Goal: Information Seeking & Learning: Find specific fact

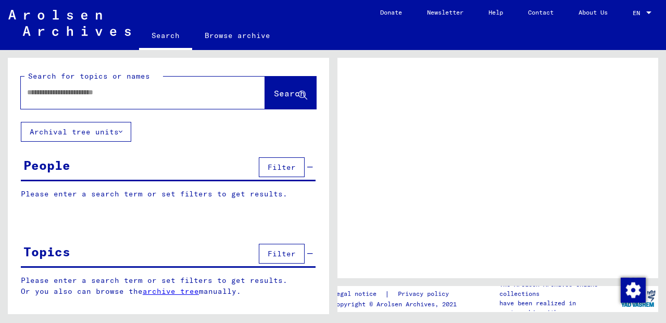
click at [96, 89] on input "text" at bounding box center [133, 92] width 213 height 11
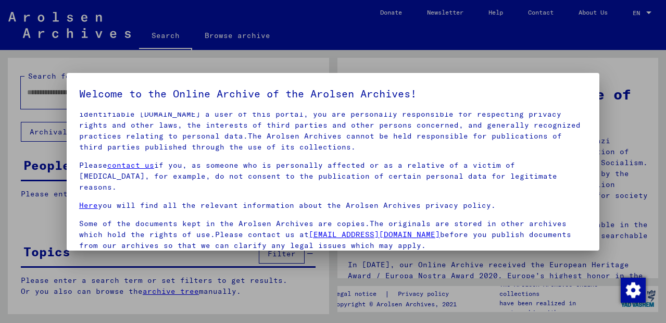
scroll to position [84, 0]
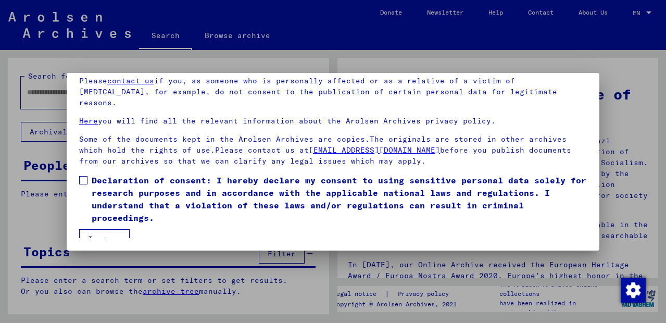
click at [84, 176] on span at bounding box center [83, 180] width 8 height 8
click at [103, 229] on button "I agree" at bounding box center [104, 239] width 51 height 20
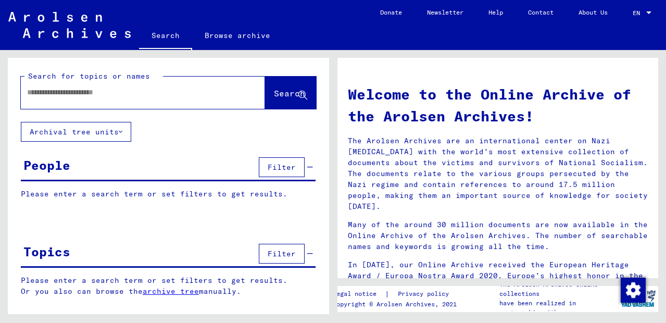
click at [112, 96] on input "text" at bounding box center [130, 92] width 207 height 11
paste input "*********"
type input "**********"
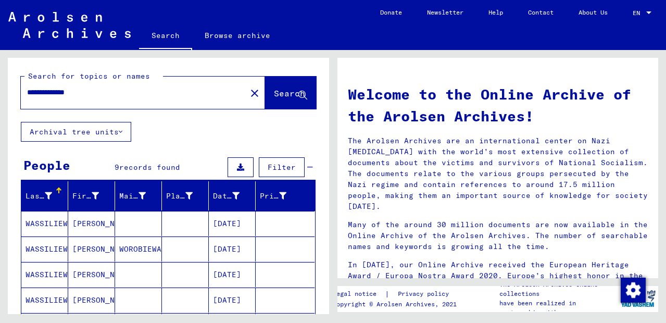
click at [80, 220] on mat-cell "[PERSON_NAME]" at bounding box center [91, 223] width 47 height 25
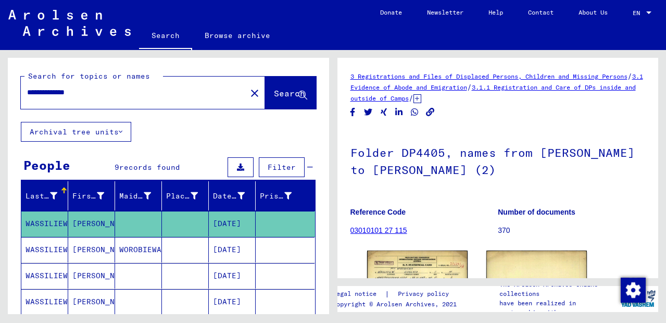
scroll to position [141, 0]
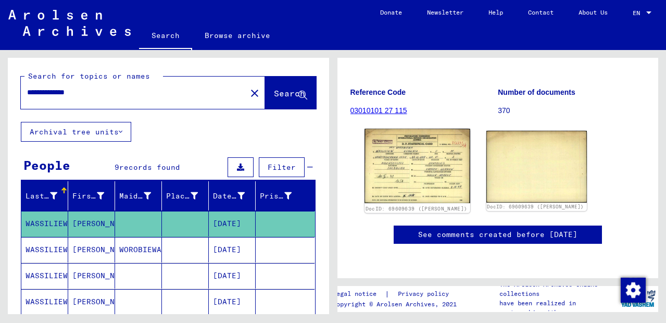
click at [410, 169] on img at bounding box center [418, 166] width 106 height 75
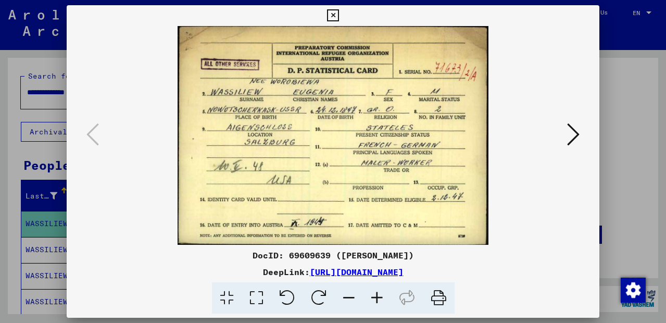
scroll to position [0, 0]
click at [12, 223] on div at bounding box center [333, 161] width 666 height 323
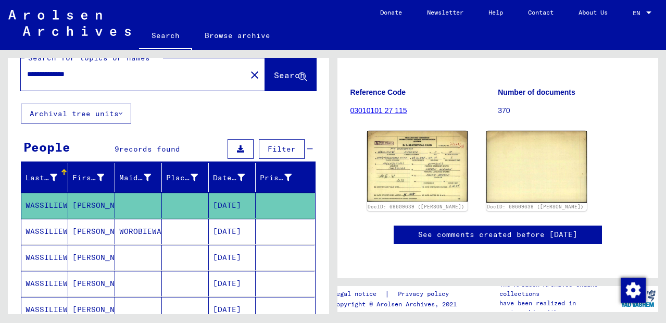
scroll to position [30, 0]
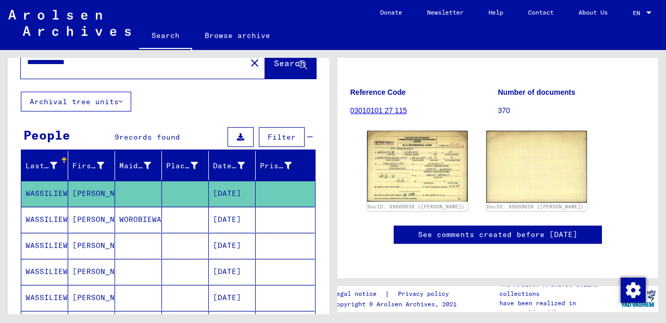
click at [81, 219] on mat-cell "[PERSON_NAME]" at bounding box center [91, 220] width 47 height 26
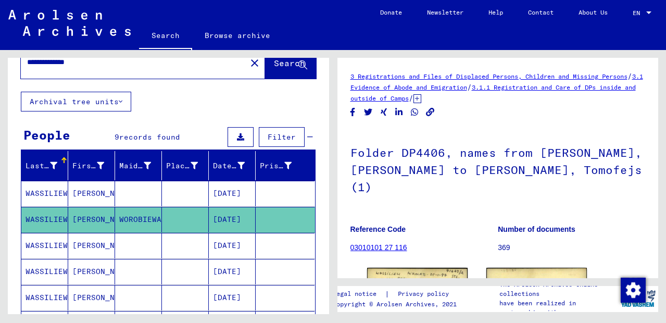
click at [97, 245] on mat-cell "[PERSON_NAME]" at bounding box center [91, 246] width 47 height 26
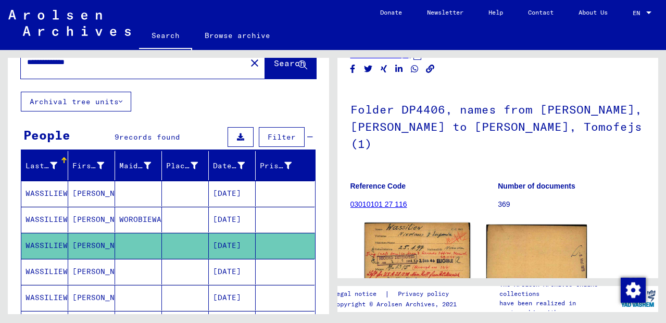
click at [414, 223] on img at bounding box center [418, 253] width 106 height 61
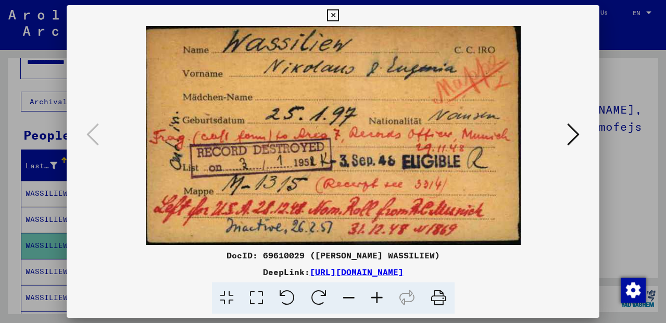
click at [14, 243] on div at bounding box center [333, 161] width 666 height 323
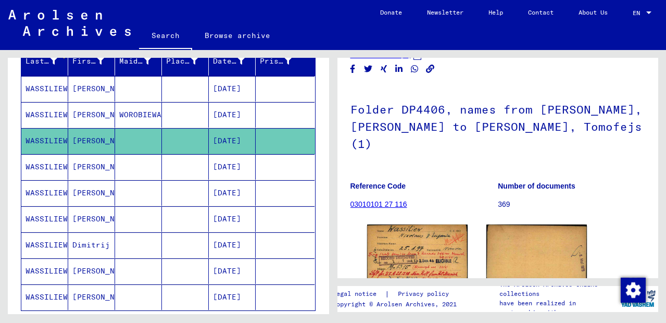
scroll to position [167, 0]
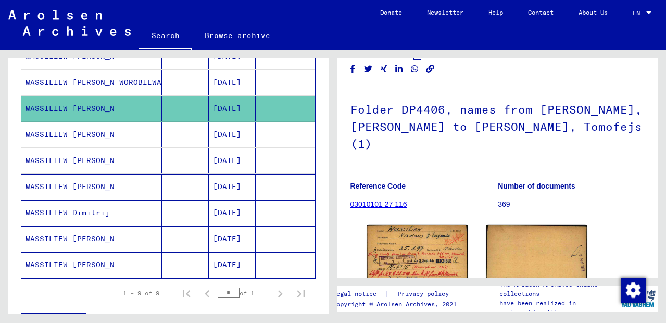
click at [78, 261] on mat-cell "[PERSON_NAME]" at bounding box center [91, 265] width 47 height 26
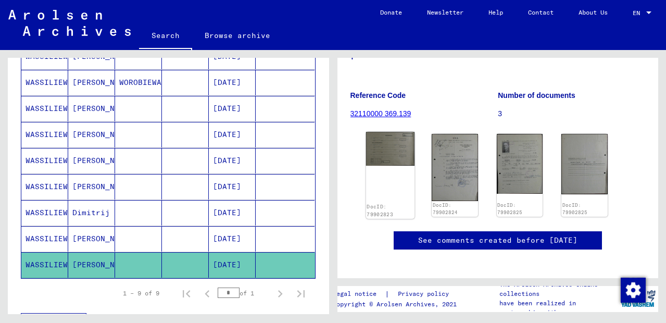
scroll to position [159, 0]
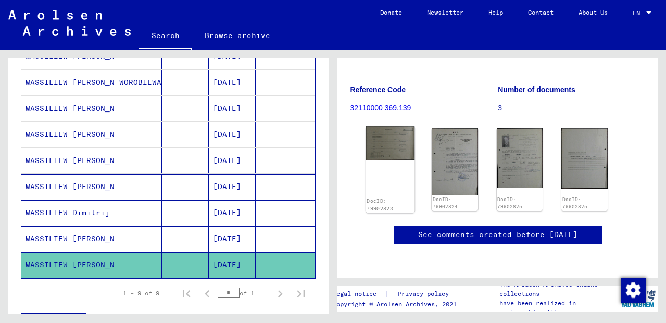
click at [392, 126] on img at bounding box center [390, 143] width 48 height 34
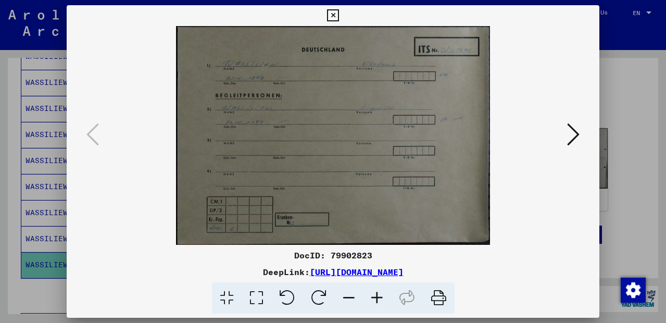
click at [570, 138] on icon at bounding box center [573, 134] width 13 height 25
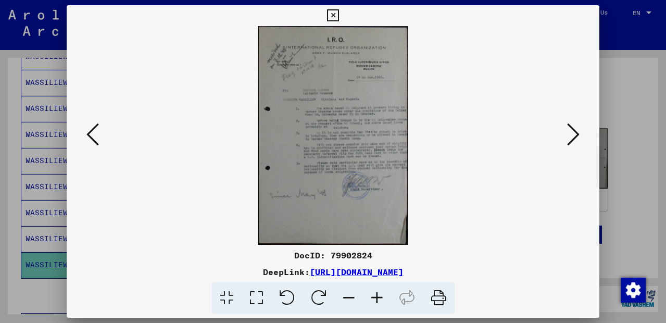
click at [570, 138] on icon at bounding box center [573, 134] width 13 height 25
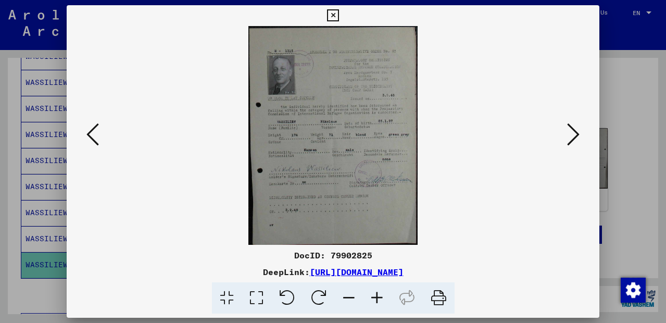
click at [570, 138] on icon at bounding box center [573, 134] width 13 height 25
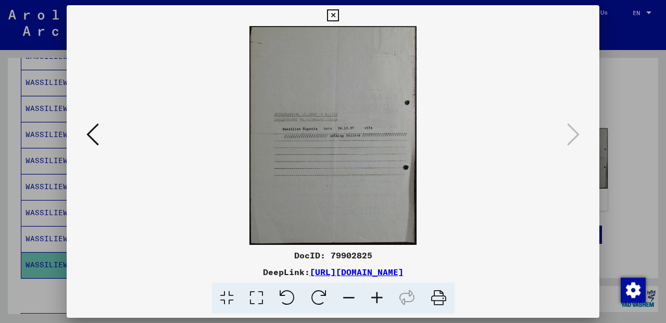
click at [339, 11] on icon at bounding box center [333, 15] width 12 height 13
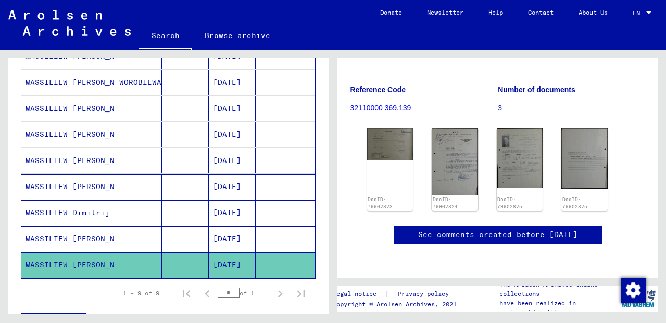
scroll to position [0, 0]
